Goal: Information Seeking & Learning: Learn about a topic

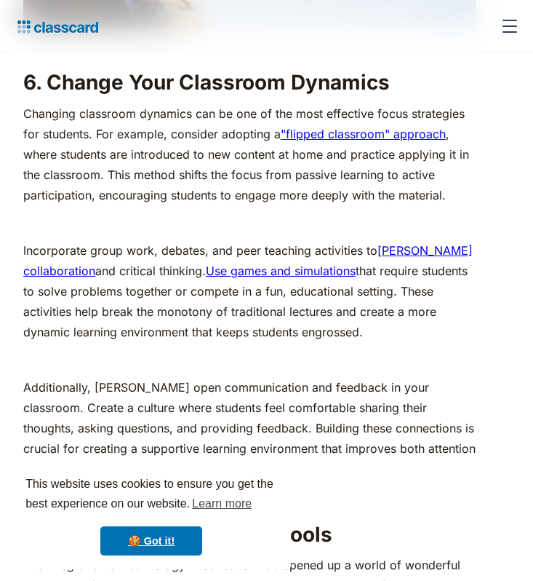
scroll to position [5247, 0]
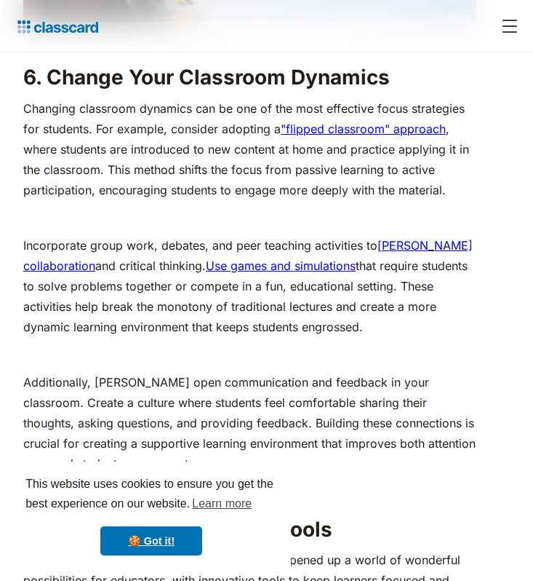
click at [23, 98] on p "Changing classroom dynamics can be one of the most effective focus strategies f…" at bounding box center [249, 149] width 453 height 102
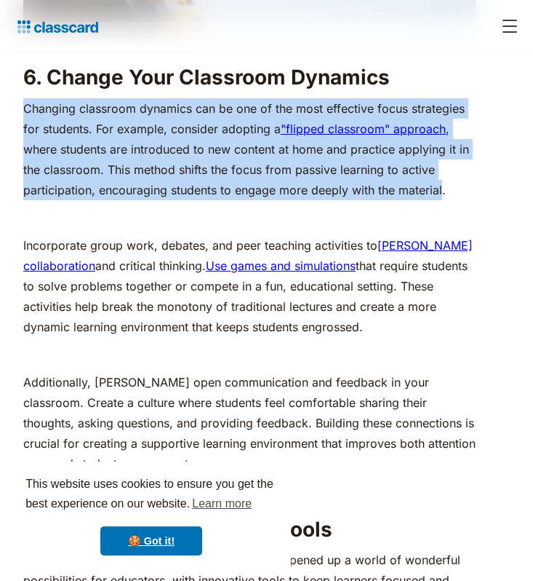
drag, startPoint x: 23, startPoint y: 84, endPoint x: 434, endPoint y: 166, distance: 419.1
click at [434, 166] on p "Changing classroom dynamics can be one of the most effective focus strategies f…" at bounding box center [249, 149] width 453 height 102
drag, startPoint x: 434, startPoint y: 166, endPoint x: 12, endPoint y: 79, distance: 431.6
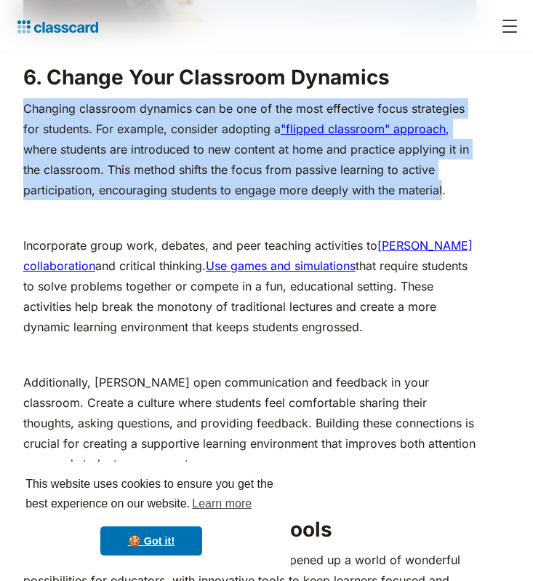
drag, startPoint x: 21, startPoint y: 79, endPoint x: 432, endPoint y: 168, distance: 420.6
click at [432, 168] on p "Changing classroom dynamics can be one of the most effective focus strategies f…" at bounding box center [249, 149] width 453 height 102
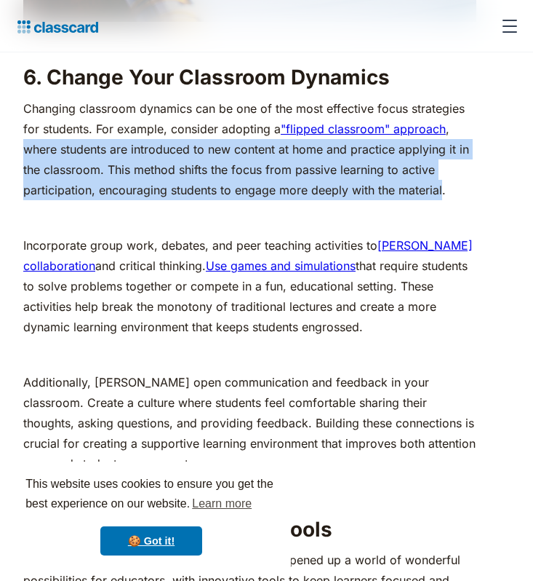
drag, startPoint x: 432, startPoint y: 168, endPoint x: 36, endPoint y: 124, distance: 398.9
click at [36, 124] on p "Changing classroom dynamics can be one of the most effective focus strategies f…" at bounding box center [249, 149] width 453 height 102
drag, startPoint x: 36, startPoint y: 124, endPoint x: 493, endPoint y: 171, distance: 459.9
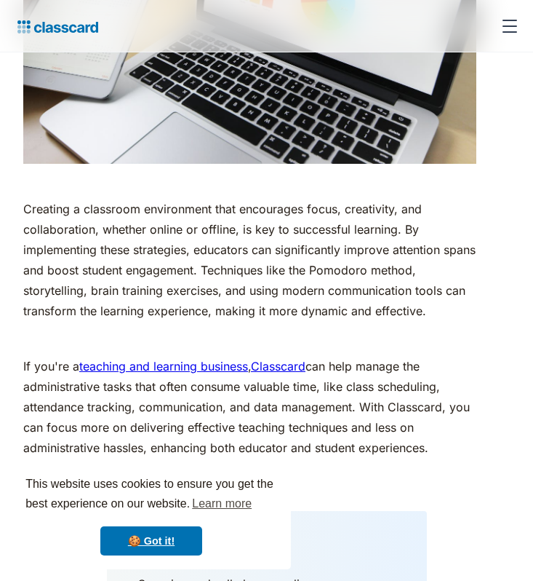
scroll to position [6892, 0]
